Goal: Information Seeking & Learning: Understand process/instructions

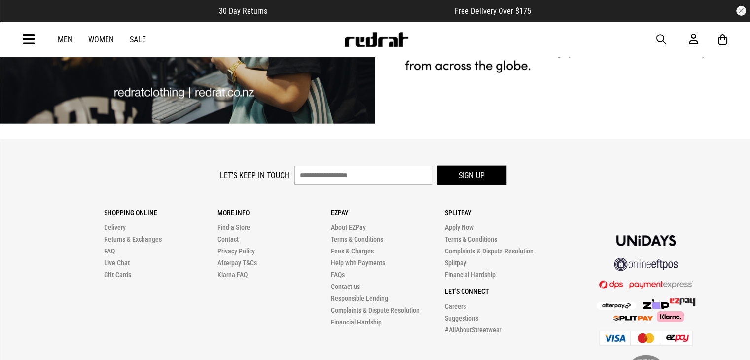
scroll to position [2904, 0]
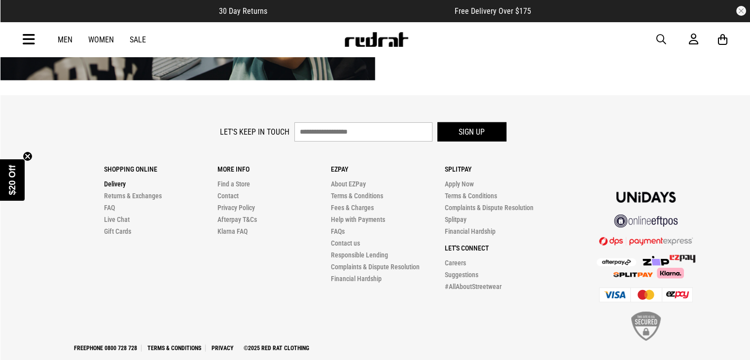
click at [121, 180] on link "Delivery" at bounding box center [115, 184] width 22 height 8
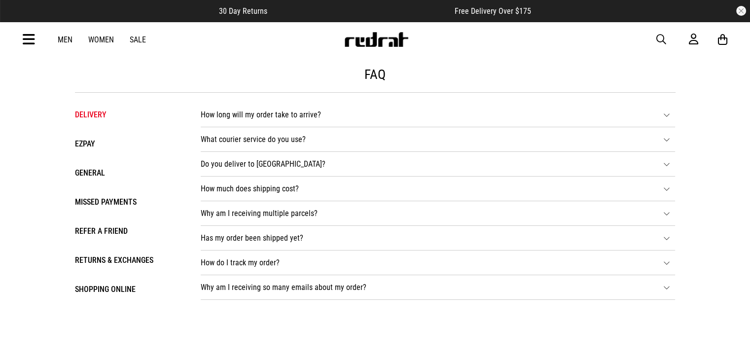
click at [235, 117] on li "How long will my order take to arrive? DELIVERY WITHIN NZ - 2 - 3 BUSINESS DAYS…" at bounding box center [438, 115] width 474 height 25
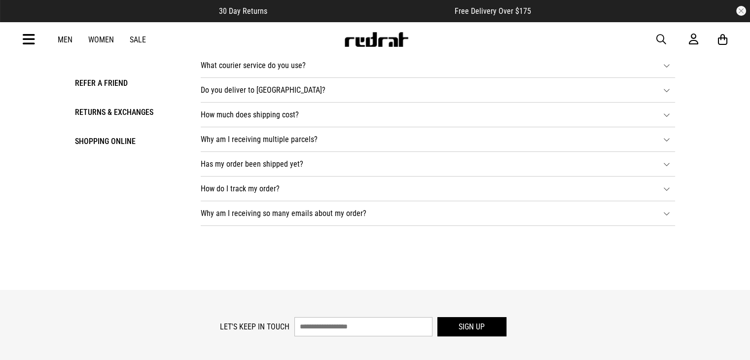
click at [242, 113] on li "How much does shipping cost? NZ - STANDARD SHIPPING - $7 Shipping within [GEOGR…" at bounding box center [438, 115] width 474 height 25
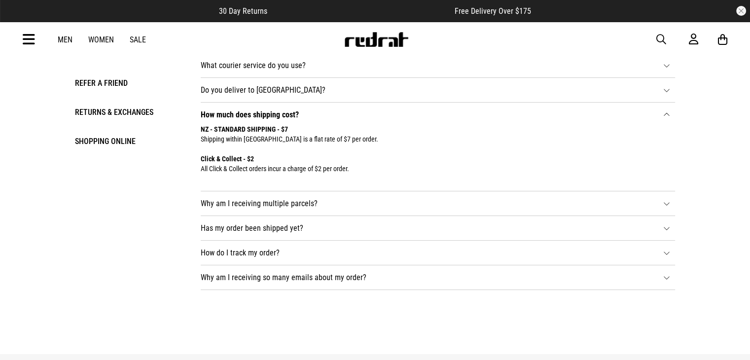
click at [242, 231] on li "Has my order been shipped yet? As soon as we receive your order, we will send y…" at bounding box center [438, 228] width 474 height 25
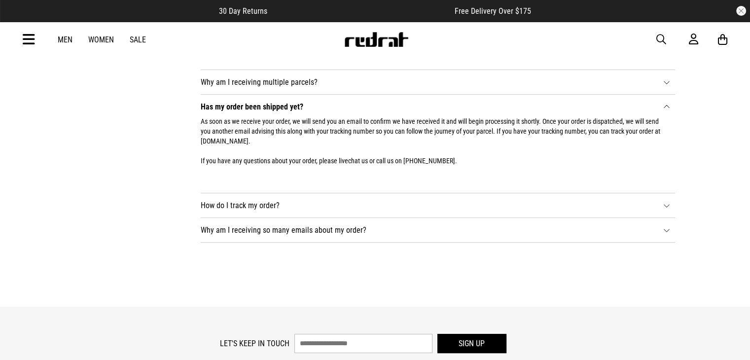
scroll to position [296, 0]
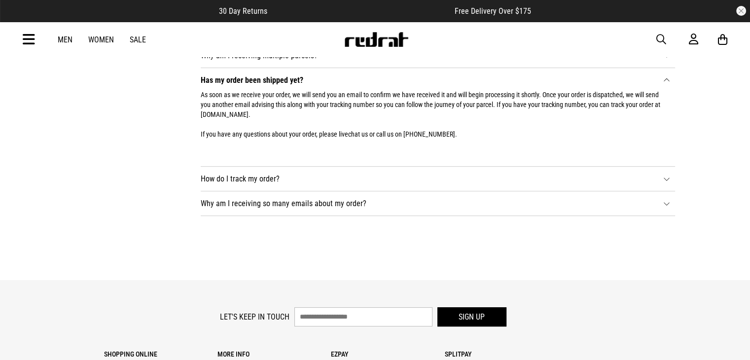
click at [231, 180] on li "How do I track my order? DELIVERIES WITHIN [GEOGRAPHIC_DATA] Once we have dispa…" at bounding box center [438, 179] width 474 height 25
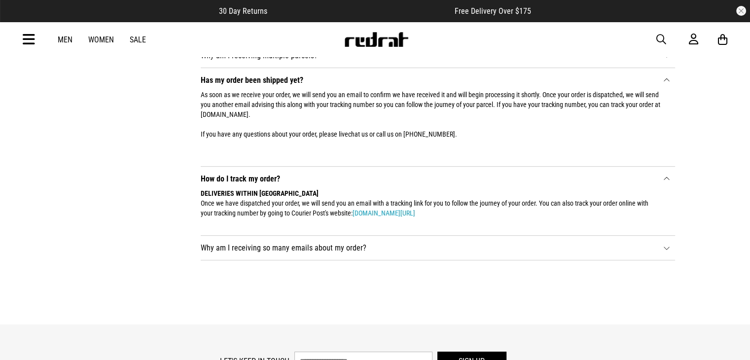
click at [268, 248] on li "Why am I receiving so many emails about my order? Red Rat sends email updates a…" at bounding box center [438, 248] width 474 height 25
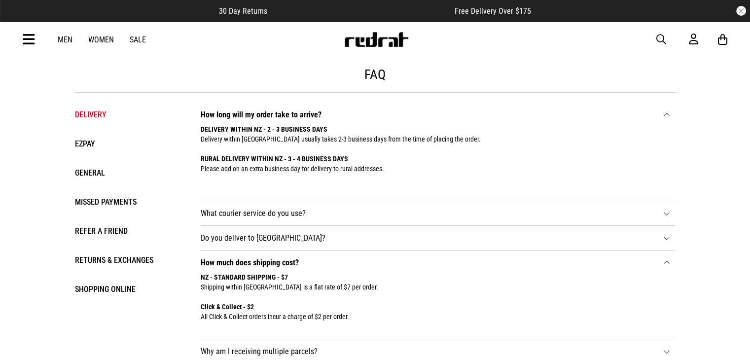
click at [287, 215] on li "What courier service do you use? NZ DELIVERY All deliveries within [GEOGRAPHIC_…" at bounding box center [438, 213] width 474 height 25
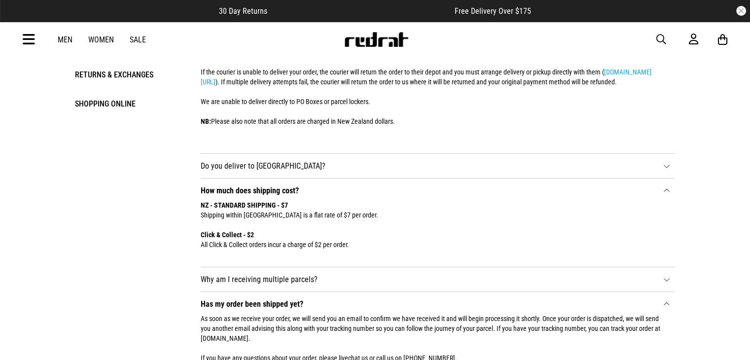
scroll to position [197, 0]
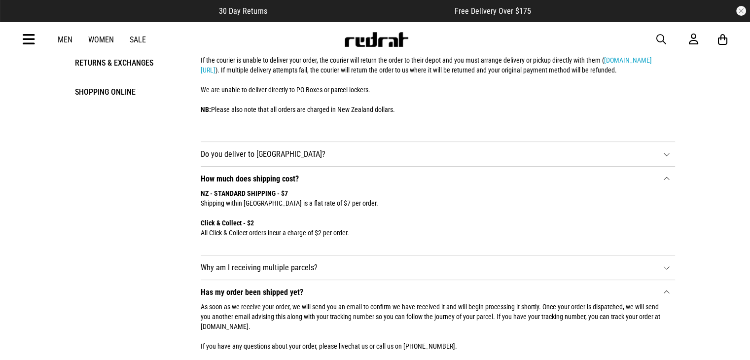
click at [263, 166] on li "Do you deliver to [GEOGRAPHIC_DATA]? If you are sending your order to [GEOGRAPH…" at bounding box center [438, 154] width 474 height 25
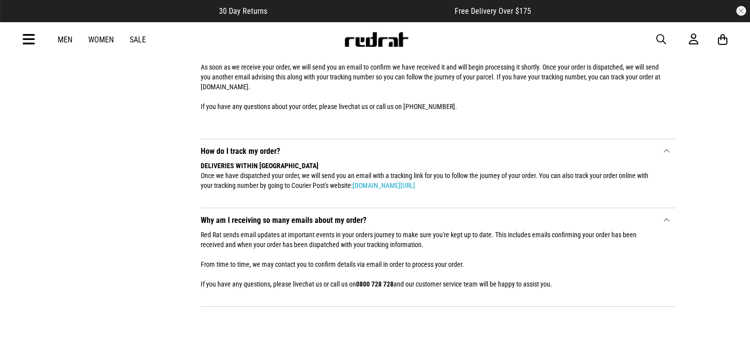
scroll to position [542, 0]
